Goal: Navigation & Orientation: Go to known website

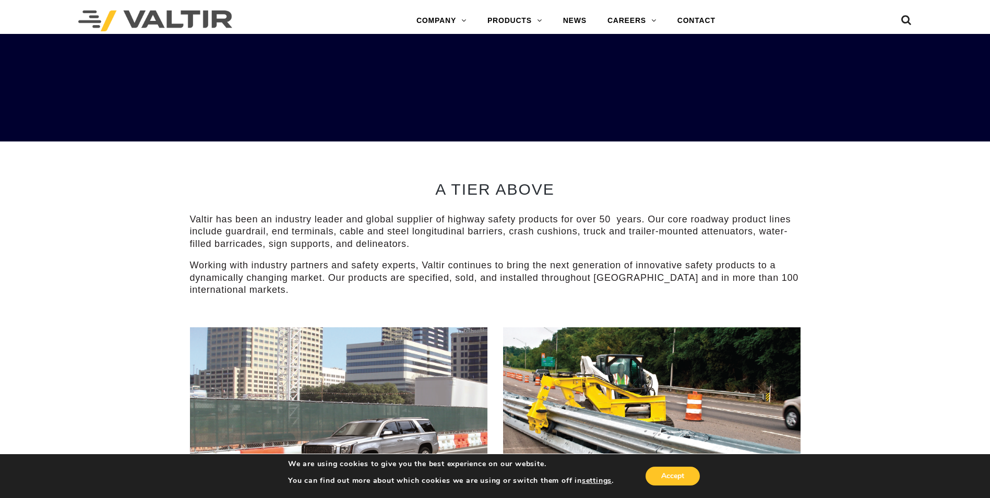
scroll to position [417, 0]
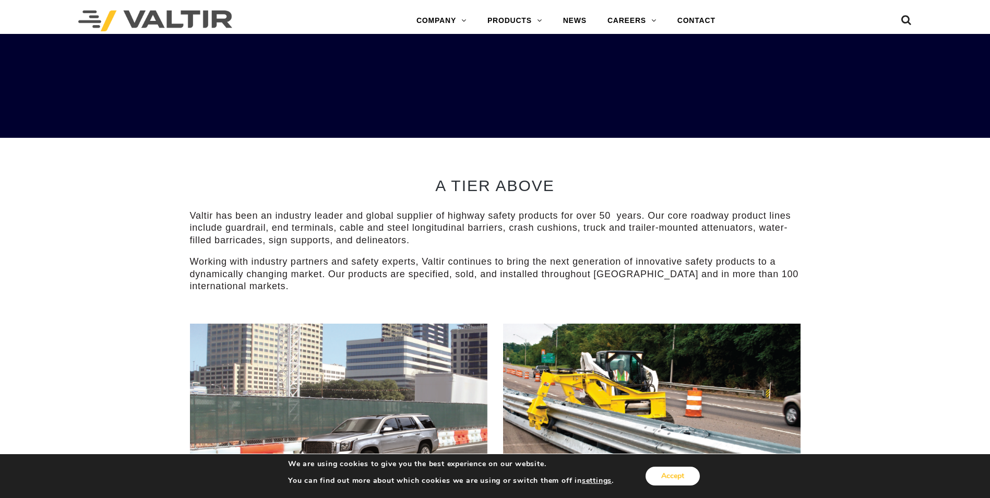
click at [677, 479] on button "Accept" at bounding box center [672, 475] width 54 height 19
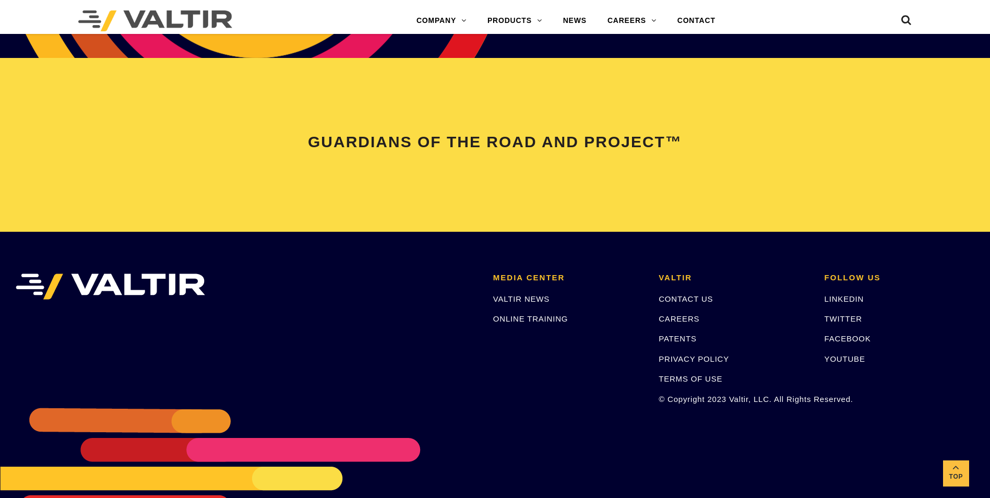
scroll to position [2191, 0]
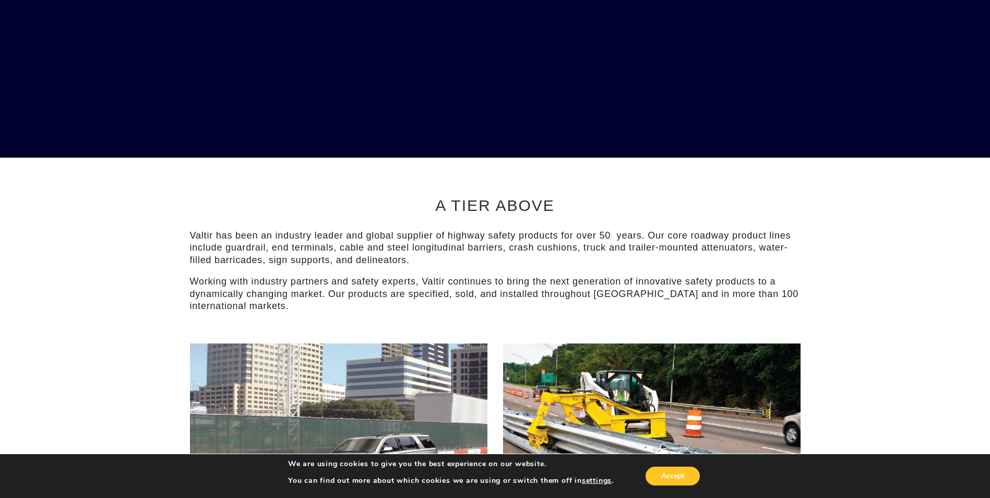
scroll to position [156, 0]
